Goal: Task Accomplishment & Management: Manage account settings

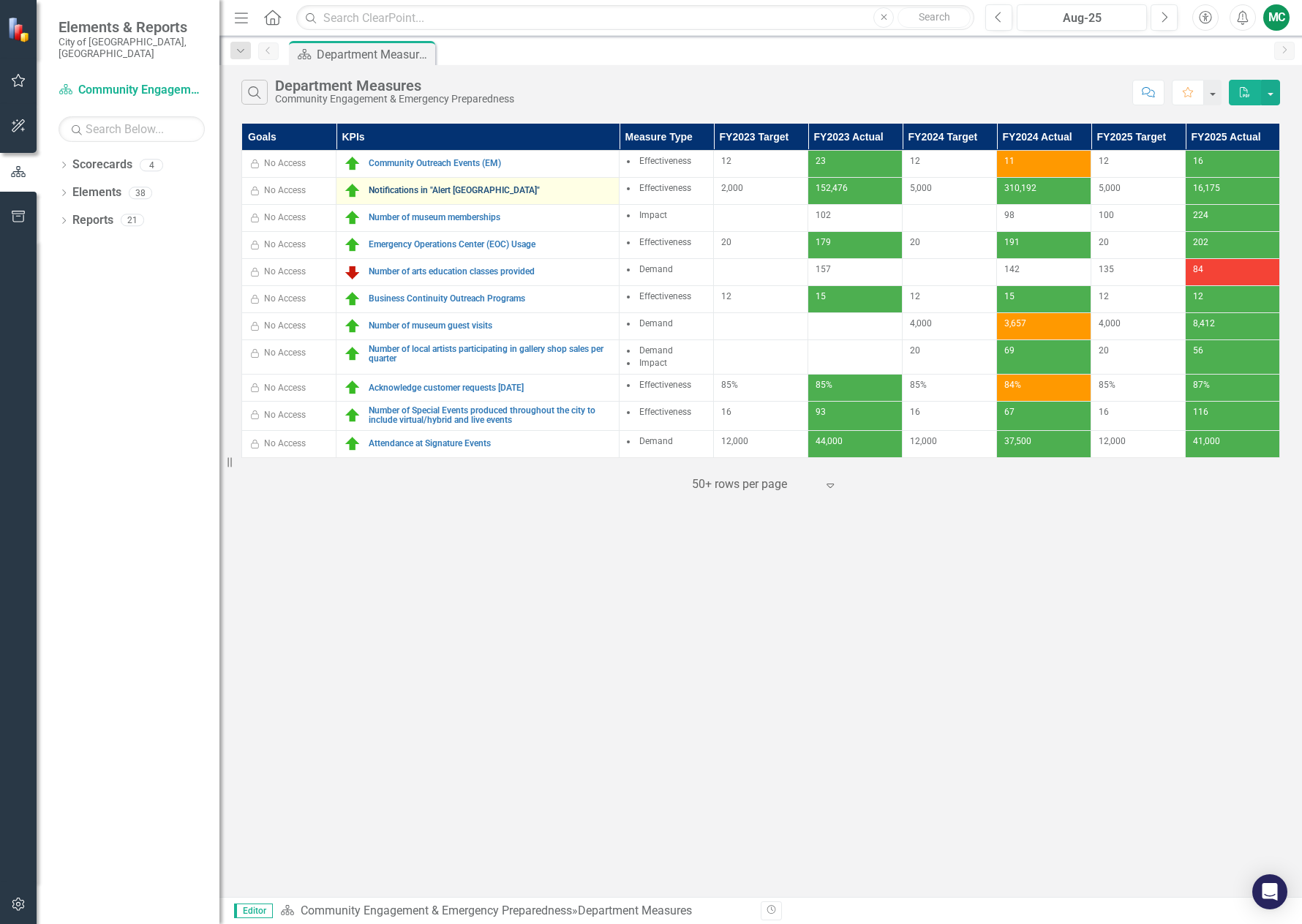
click at [447, 188] on link "Notifications in "Alert [GEOGRAPHIC_DATA]"" at bounding box center [490, 191] width 243 height 10
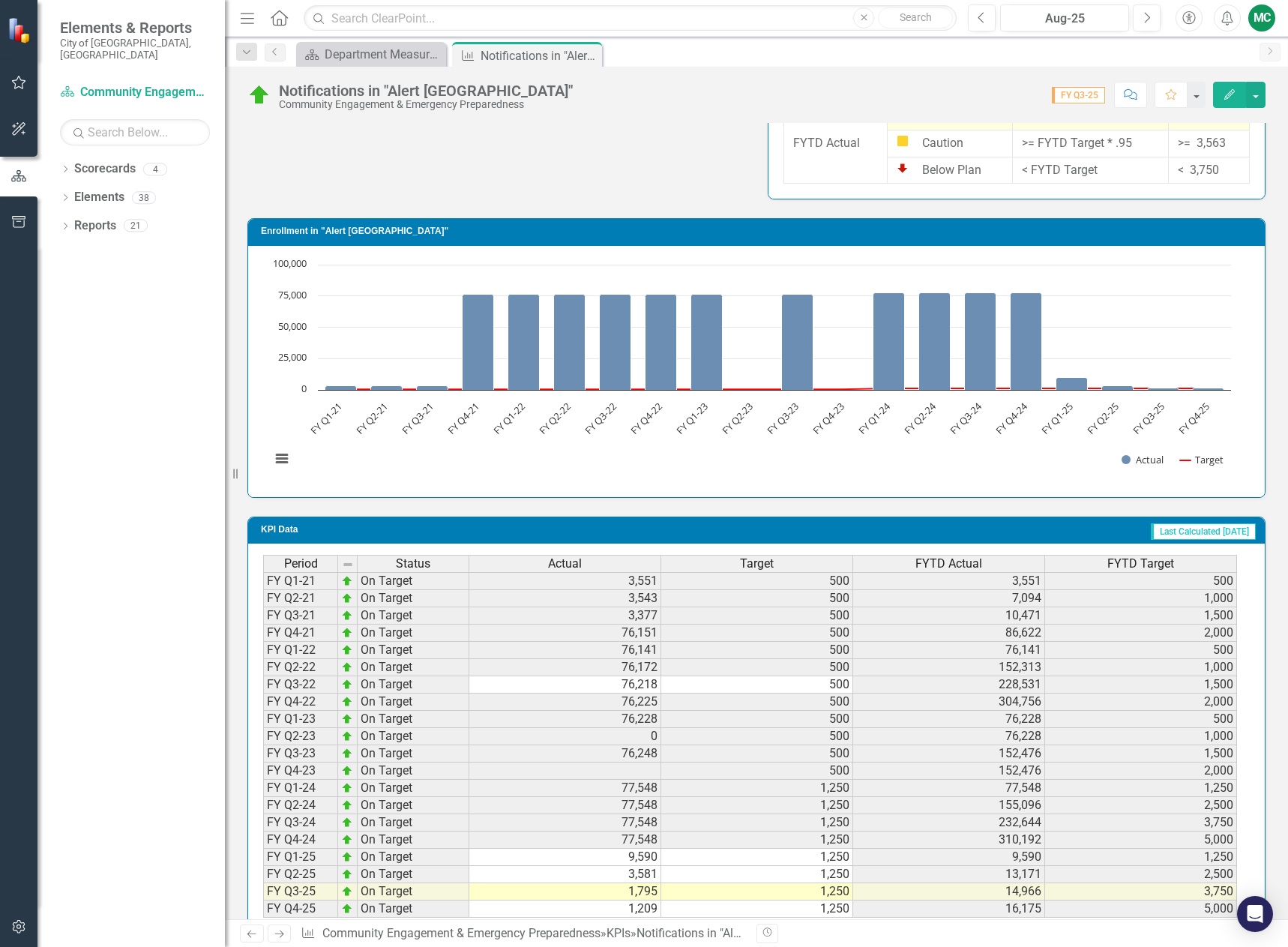
scroll to position [861, 0]
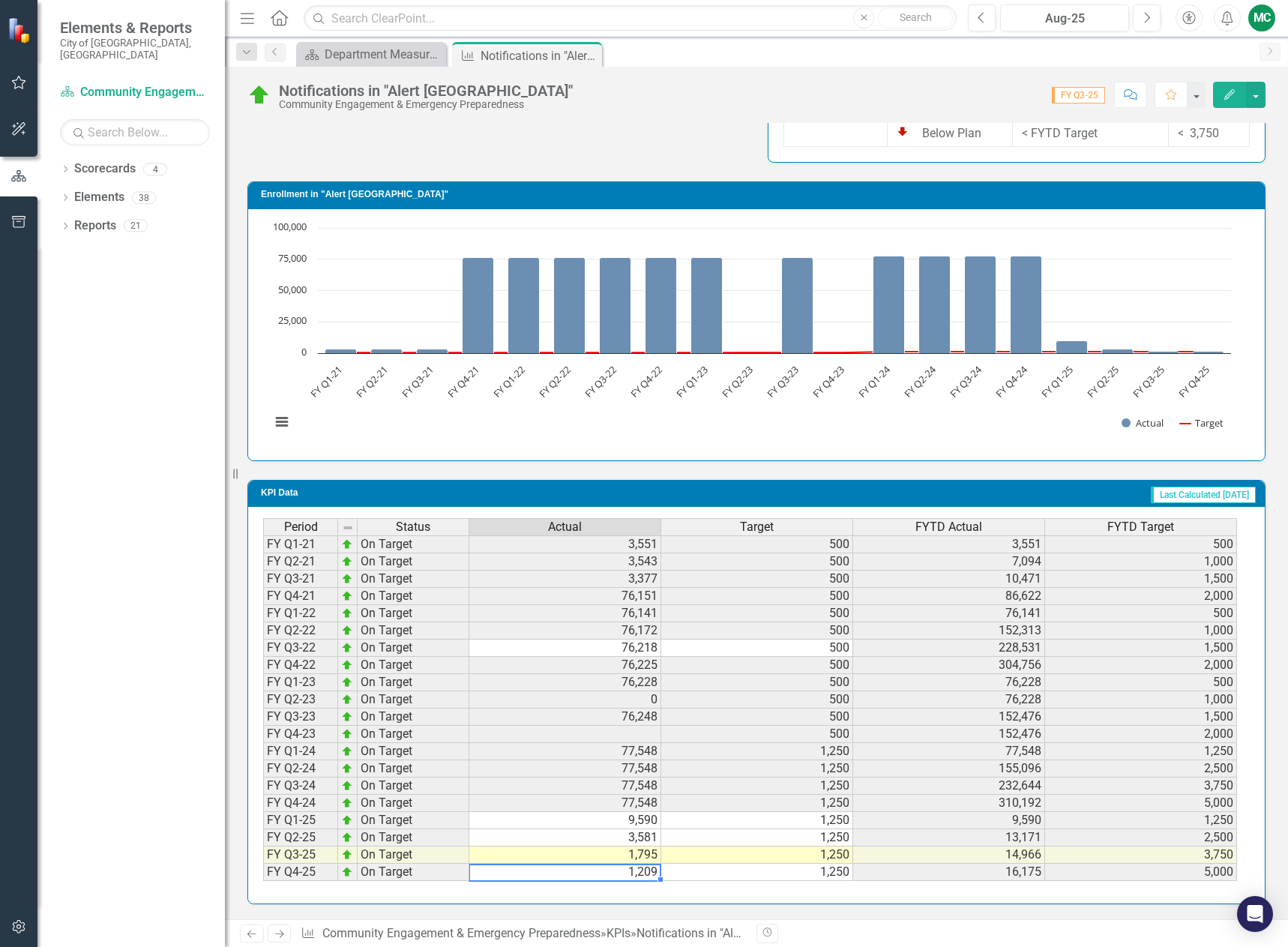
click at [630, 874] on td "1,209" at bounding box center [565, 872] width 192 height 17
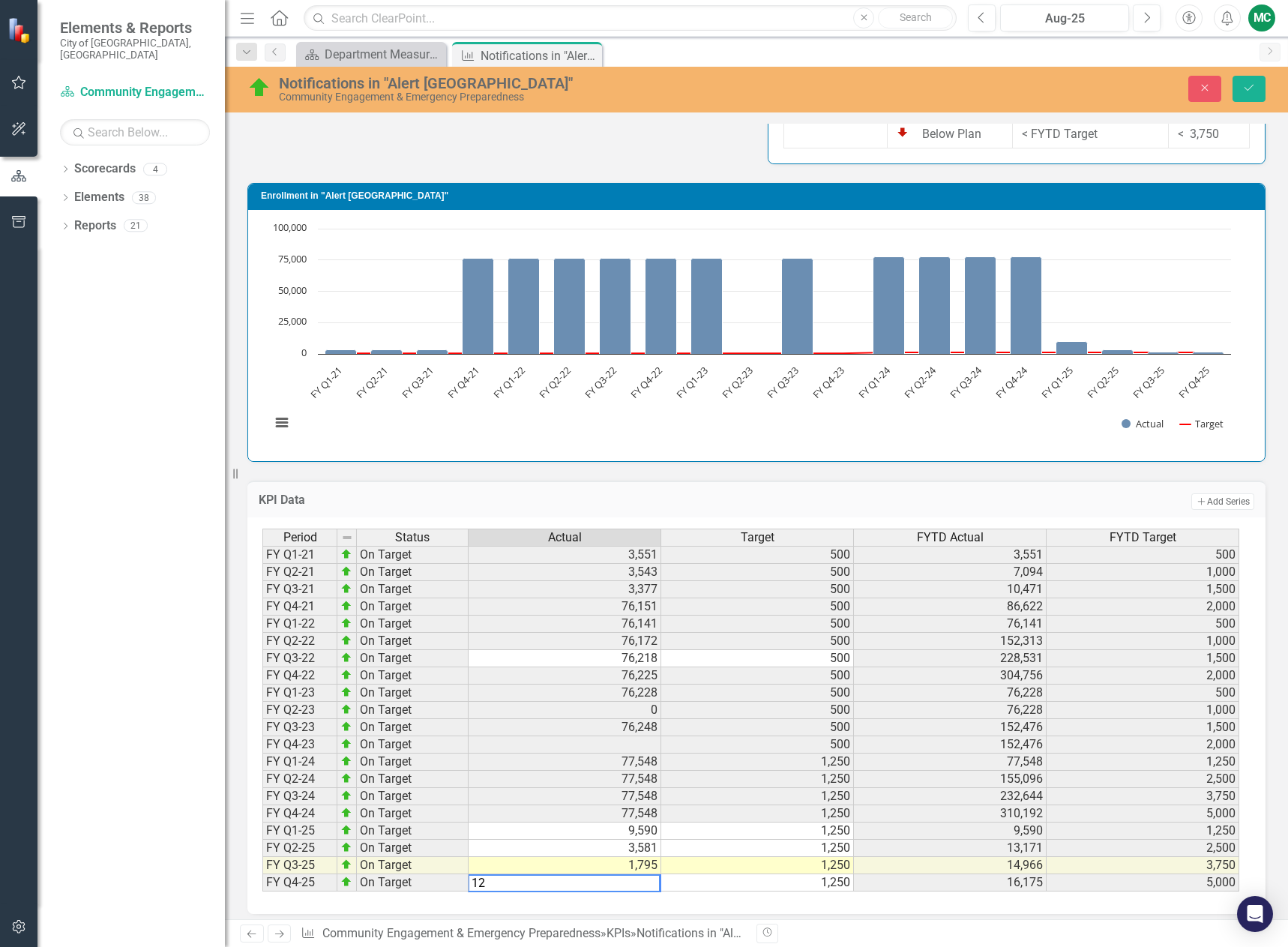
type textarea "1"
type textarea "1333"
click at [1261, 87] on button "Save" at bounding box center [1249, 89] width 33 height 26
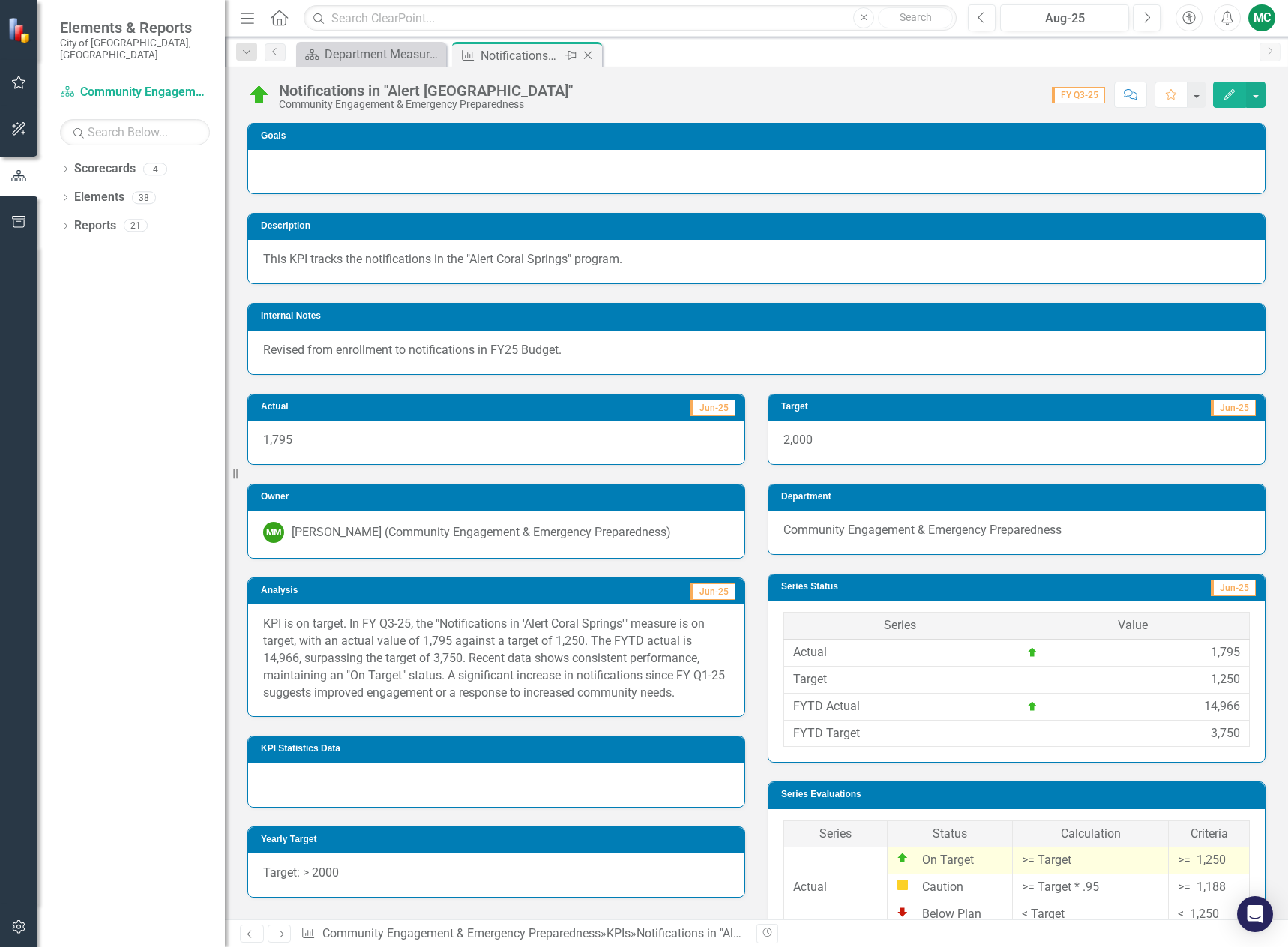
click at [591, 54] on icon "Close" at bounding box center [588, 55] width 15 height 12
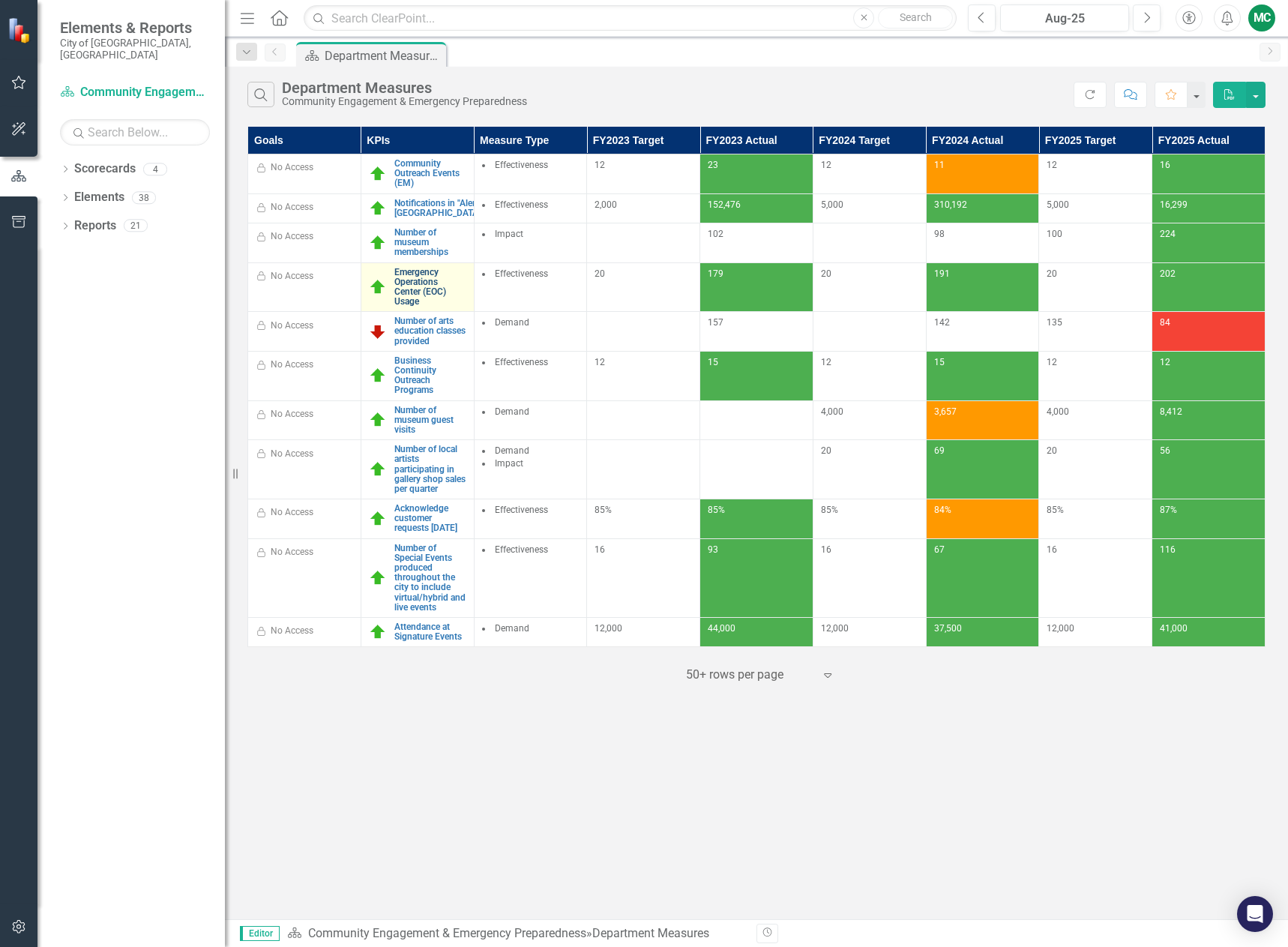
click at [415, 268] on link "Emergency Operations Center (EOC) Usage" at bounding box center [430, 287] width 72 height 40
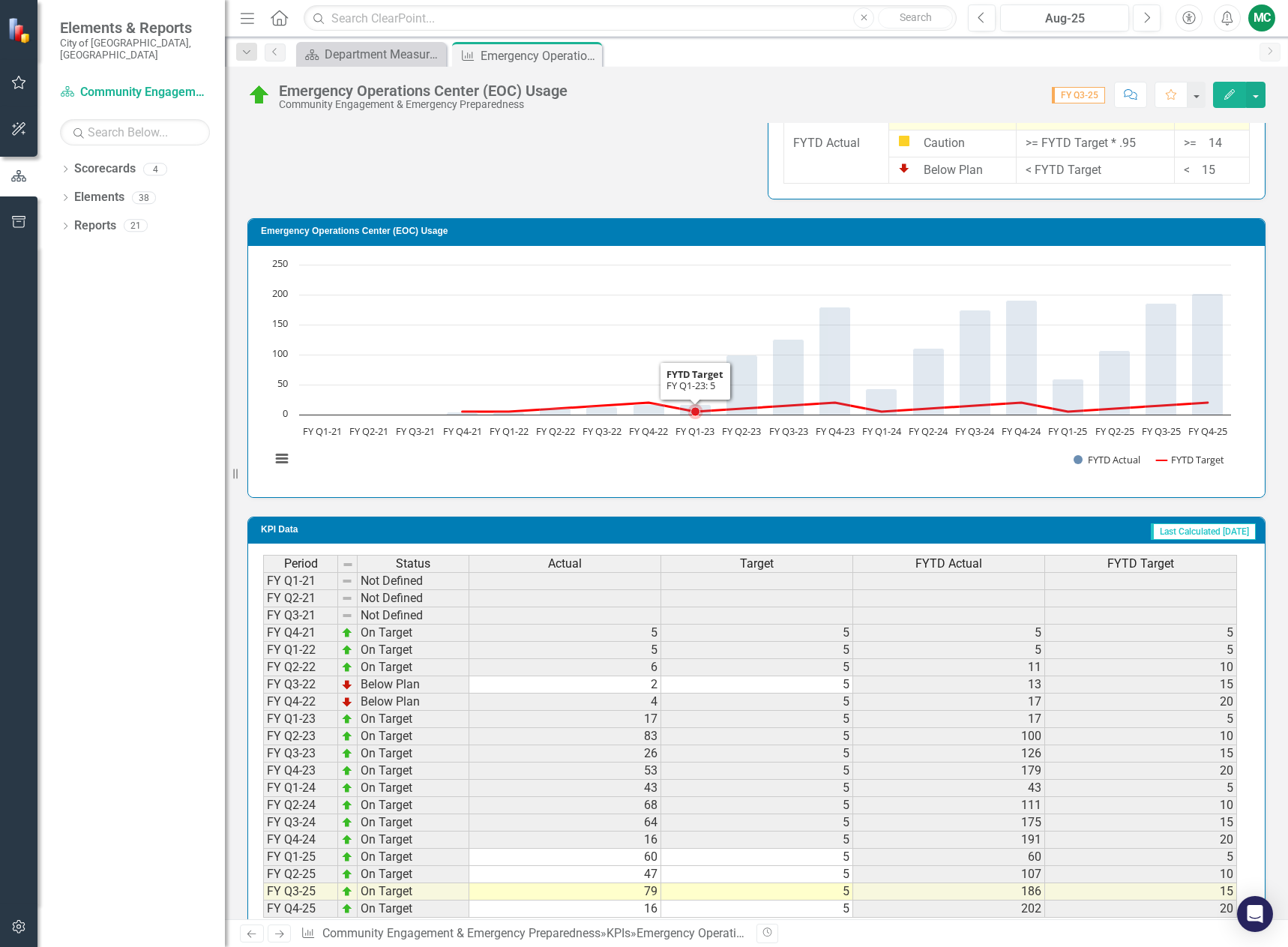
scroll to position [861, 0]
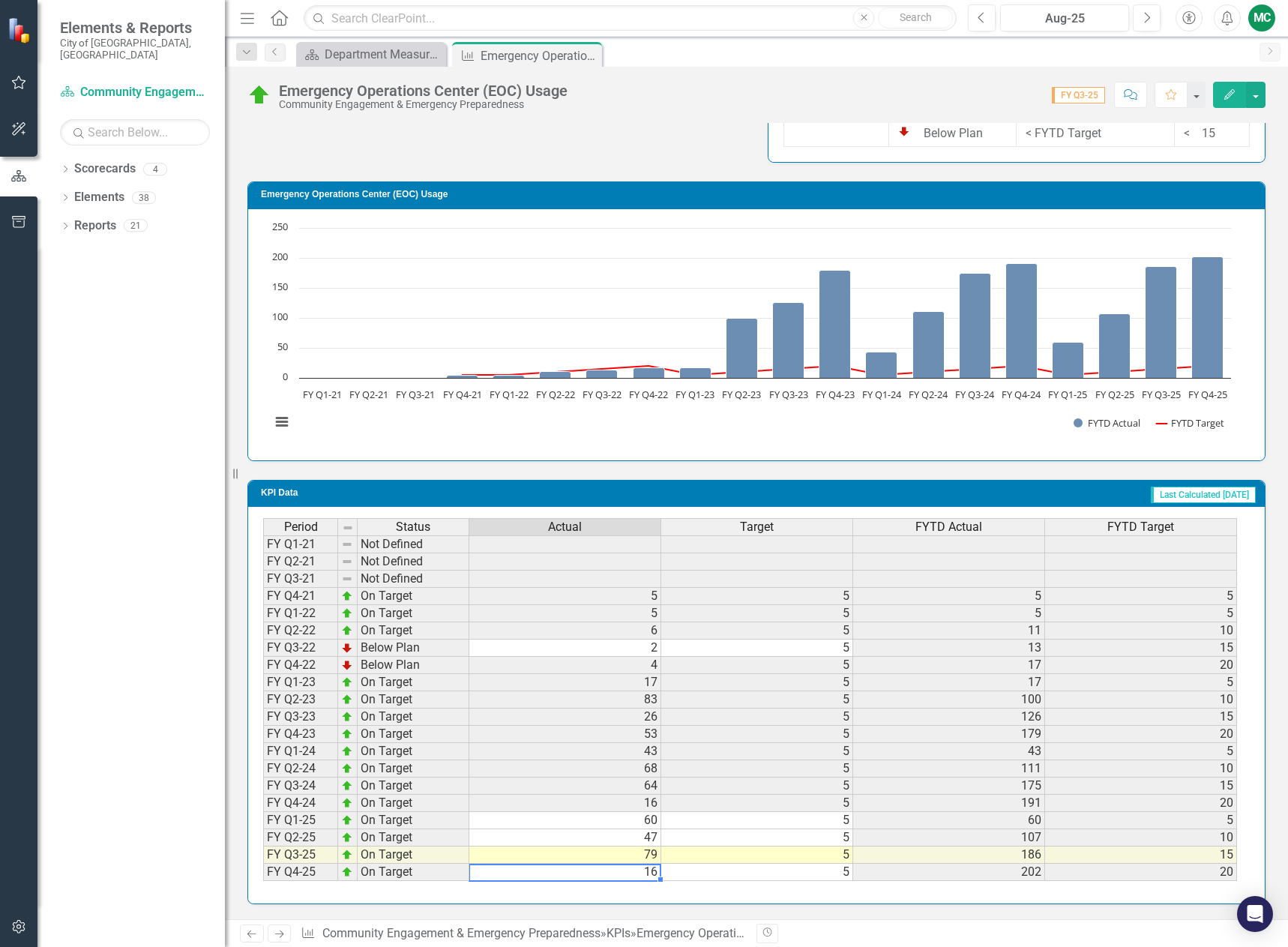
click at [620, 875] on td "16" at bounding box center [565, 872] width 192 height 17
click at [625, 878] on td "16" at bounding box center [565, 872] width 192 height 17
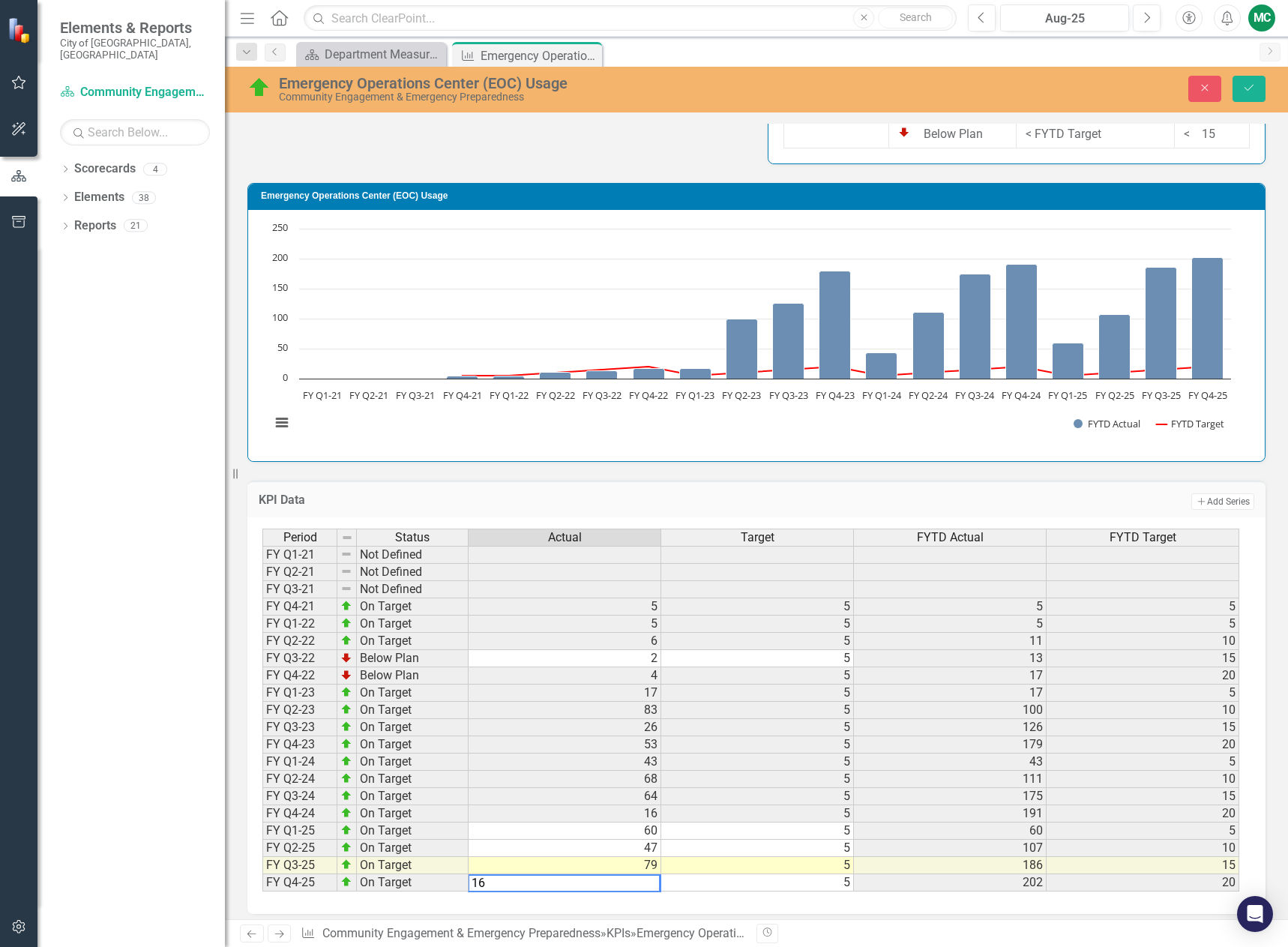
type textarea "1"
type textarea "36"
click at [1251, 88] on icon "Save" at bounding box center [1248, 87] width 13 height 10
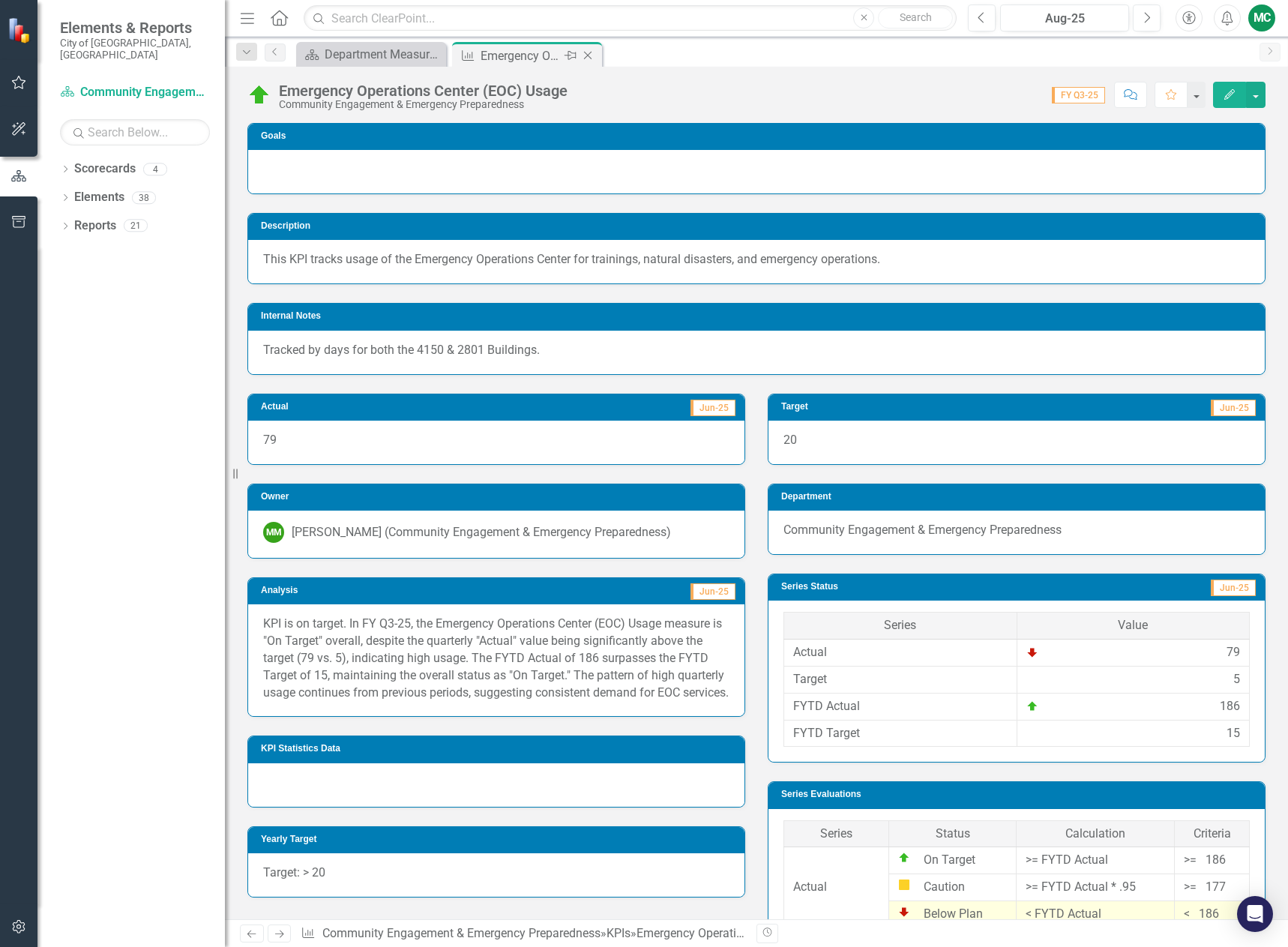
click at [592, 51] on icon "Close" at bounding box center [588, 55] width 15 height 12
